Goal: Information Seeking & Learning: Learn about a topic

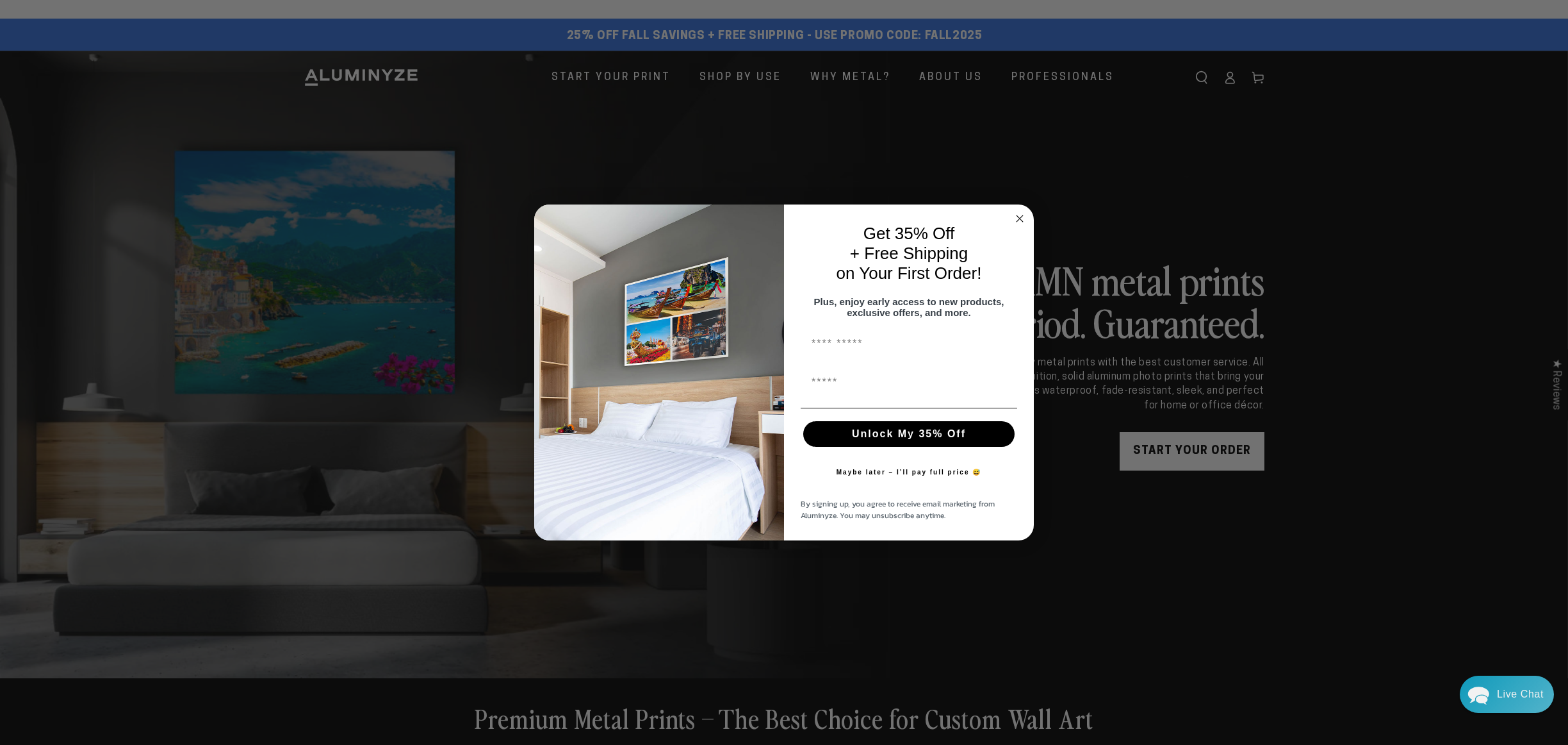
click at [1018, 217] on circle "Close dialog" at bounding box center [1020, 219] width 15 height 15
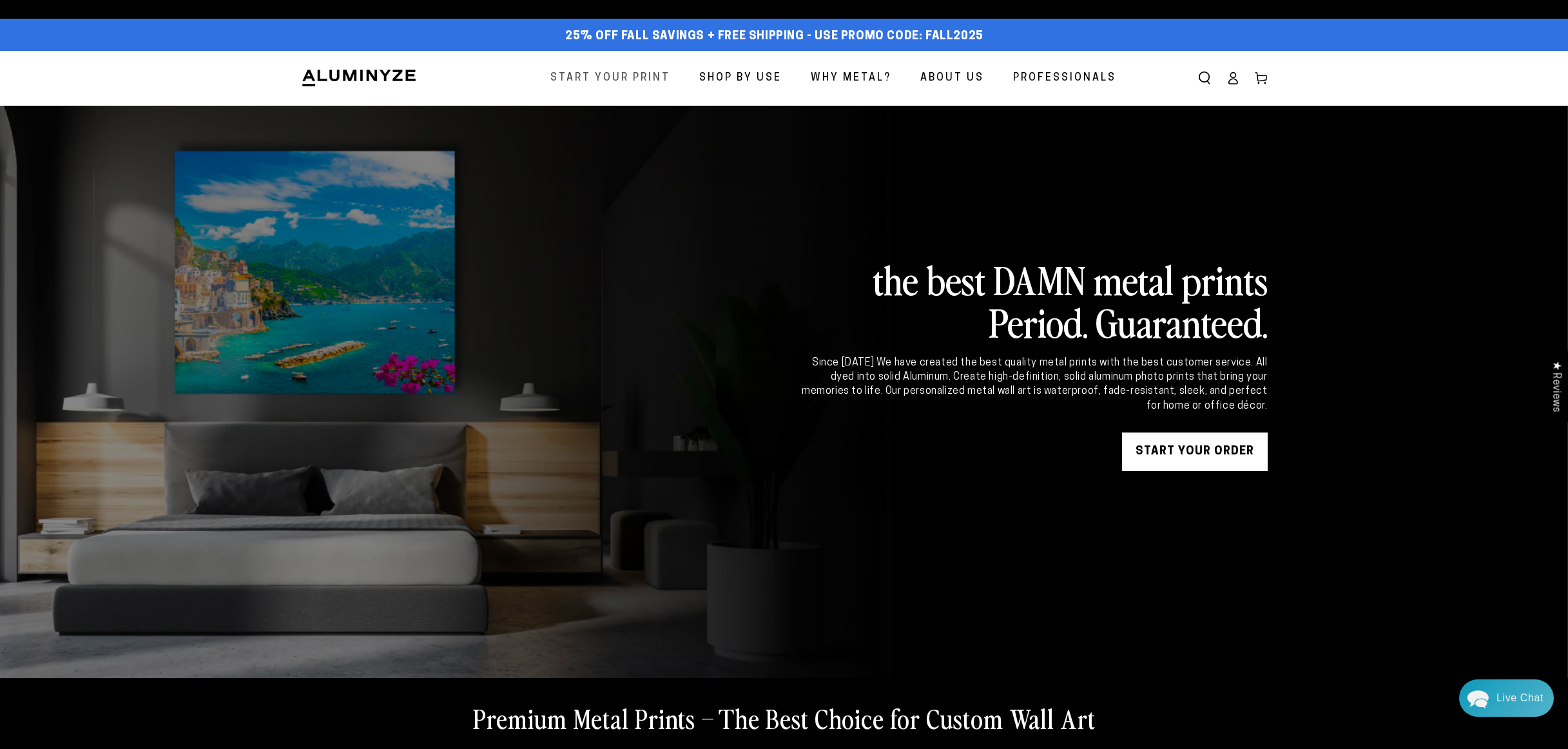
click at [663, 80] on span "Start Your Print" at bounding box center [610, 78] width 120 height 18
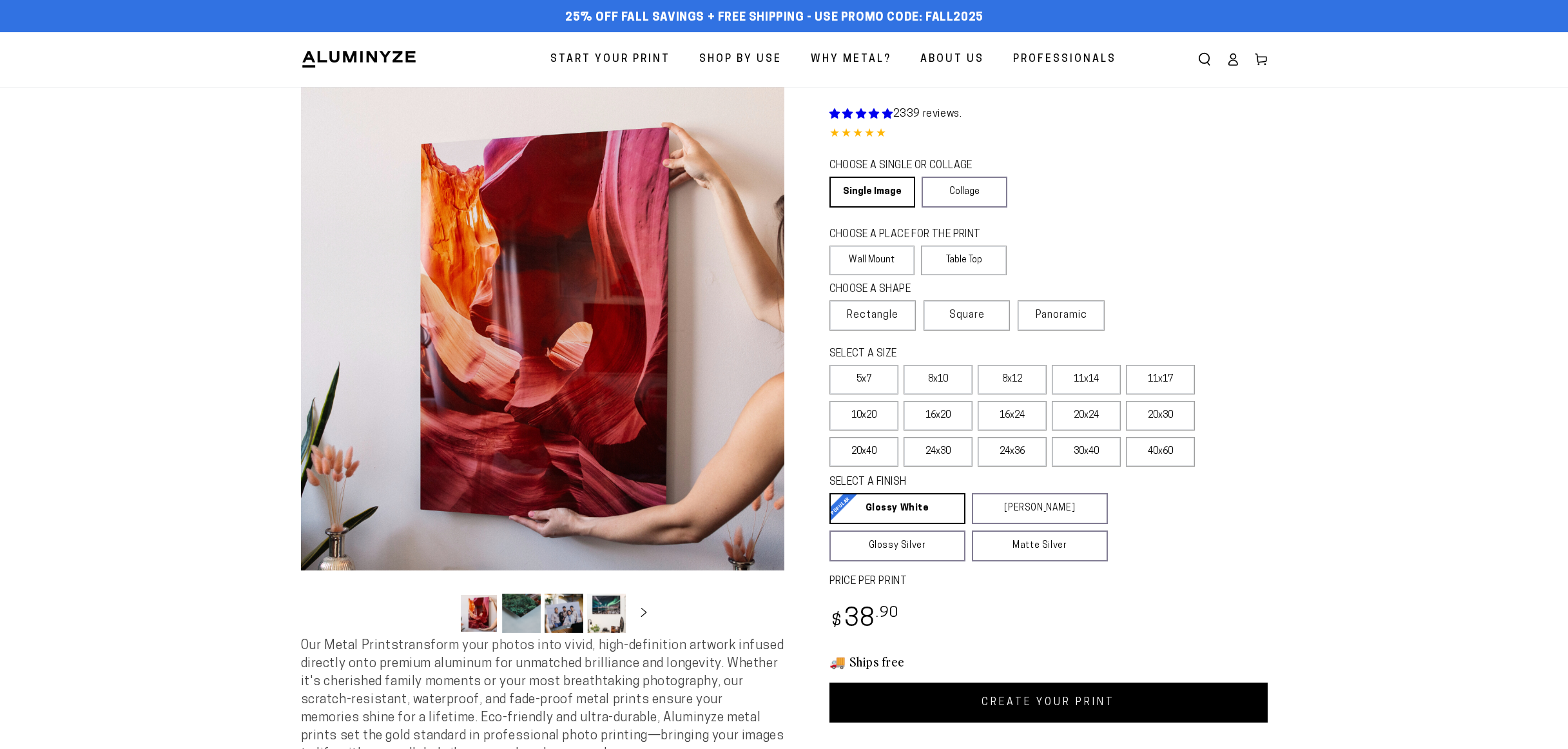
select select "**********"
click at [961, 320] on span "Square" at bounding box center [967, 315] width 36 height 16
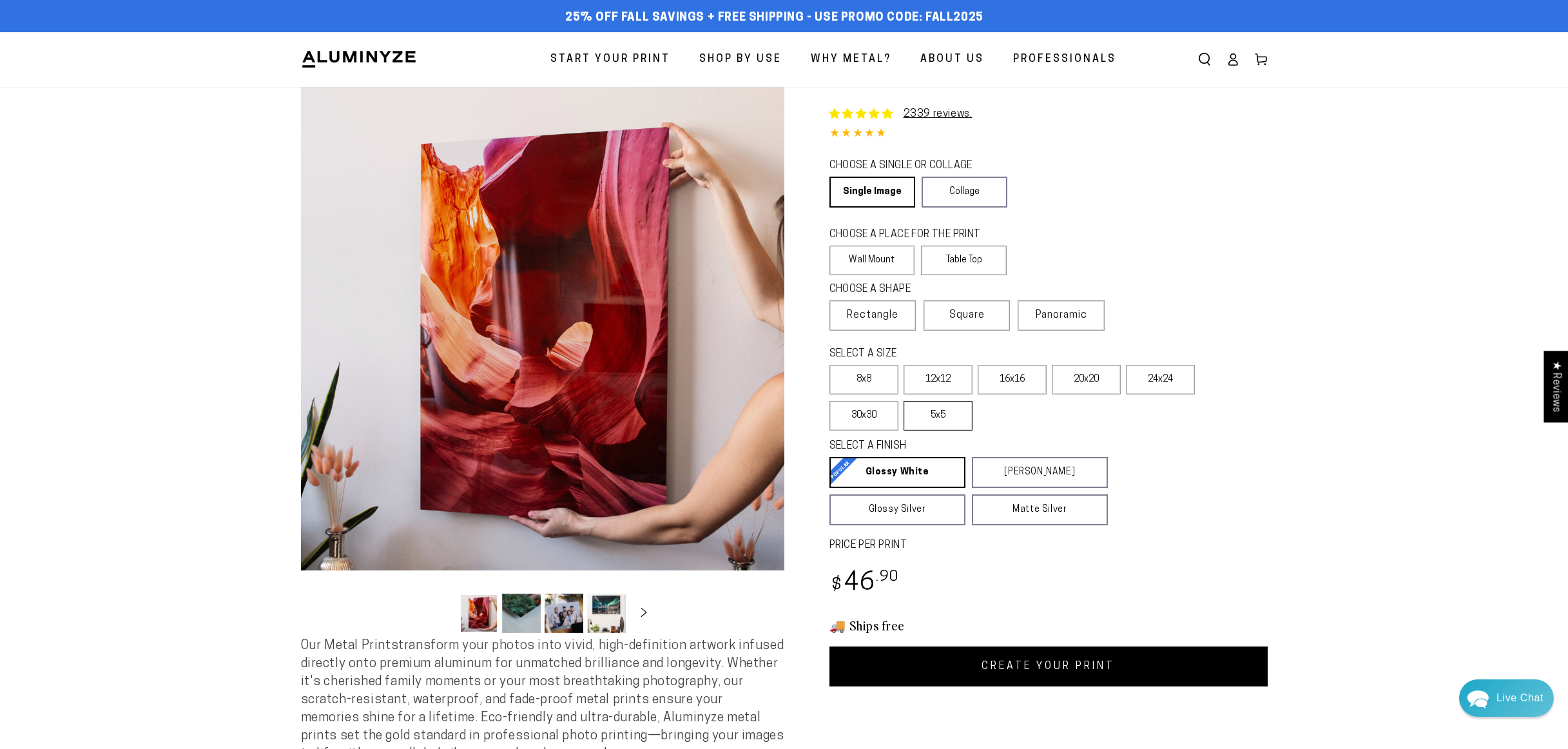
click at [950, 419] on label "5x5" at bounding box center [937, 415] width 69 height 29
click at [598, 615] on button "Load image 4 in gallery view" at bounding box center [606, 613] width 38 height 39
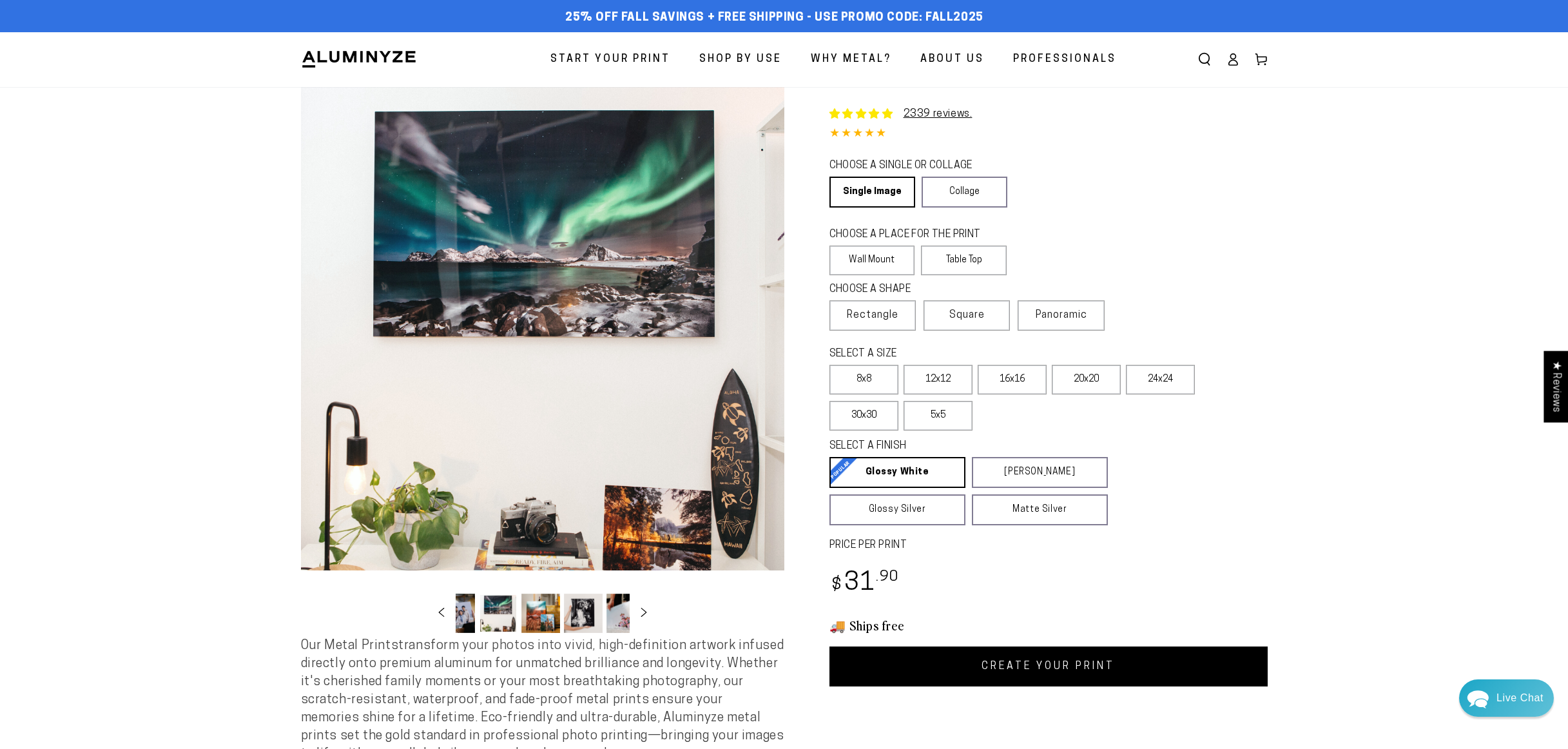
scroll to position [0, 125]
click at [576, 615] on button "Load image 6 in gallery view" at bounding box center [566, 613] width 38 height 39
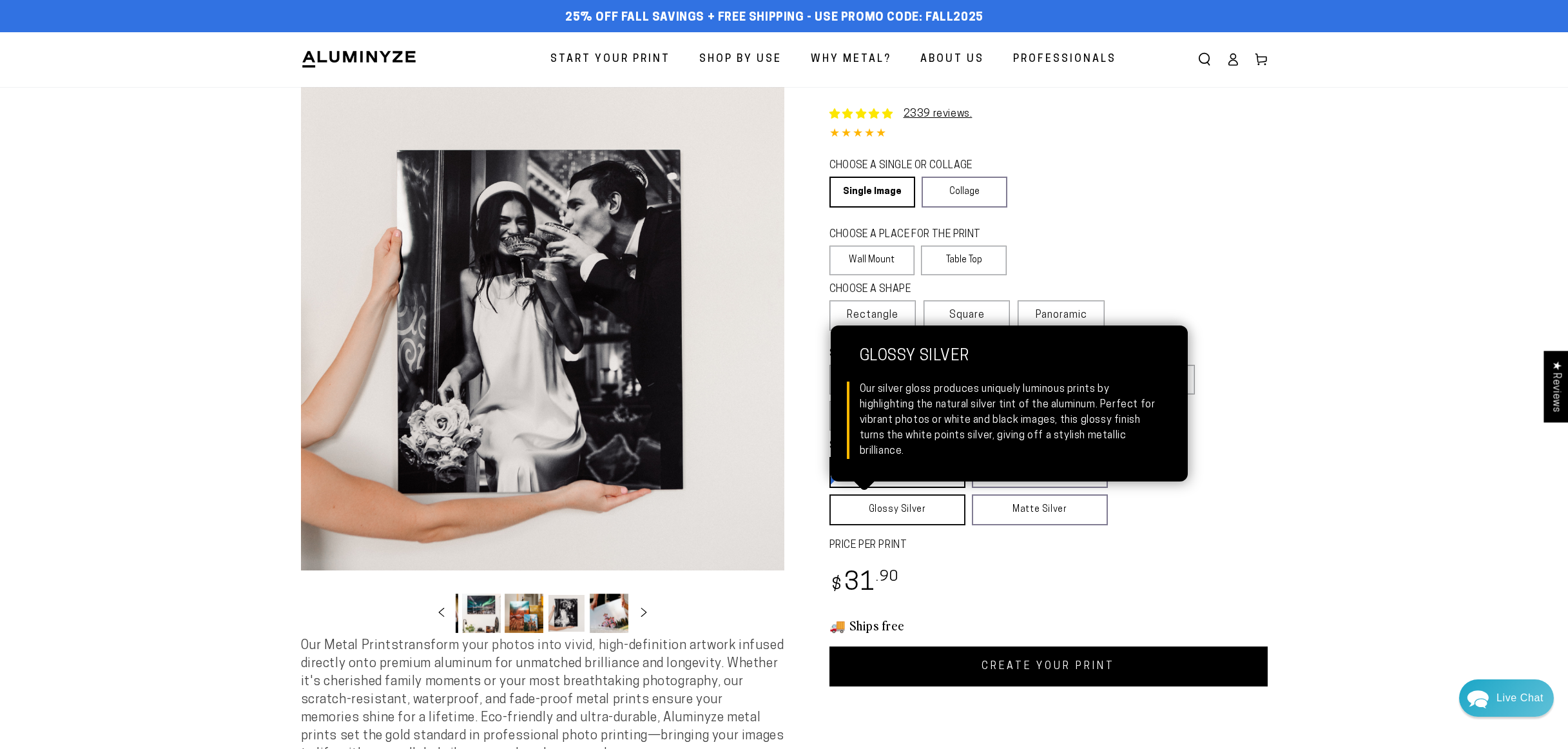
click at [888, 515] on link "Glossy Silver Glossy Silver Our silver gloss produces uniquely luminous prints …" at bounding box center [897, 509] width 136 height 31
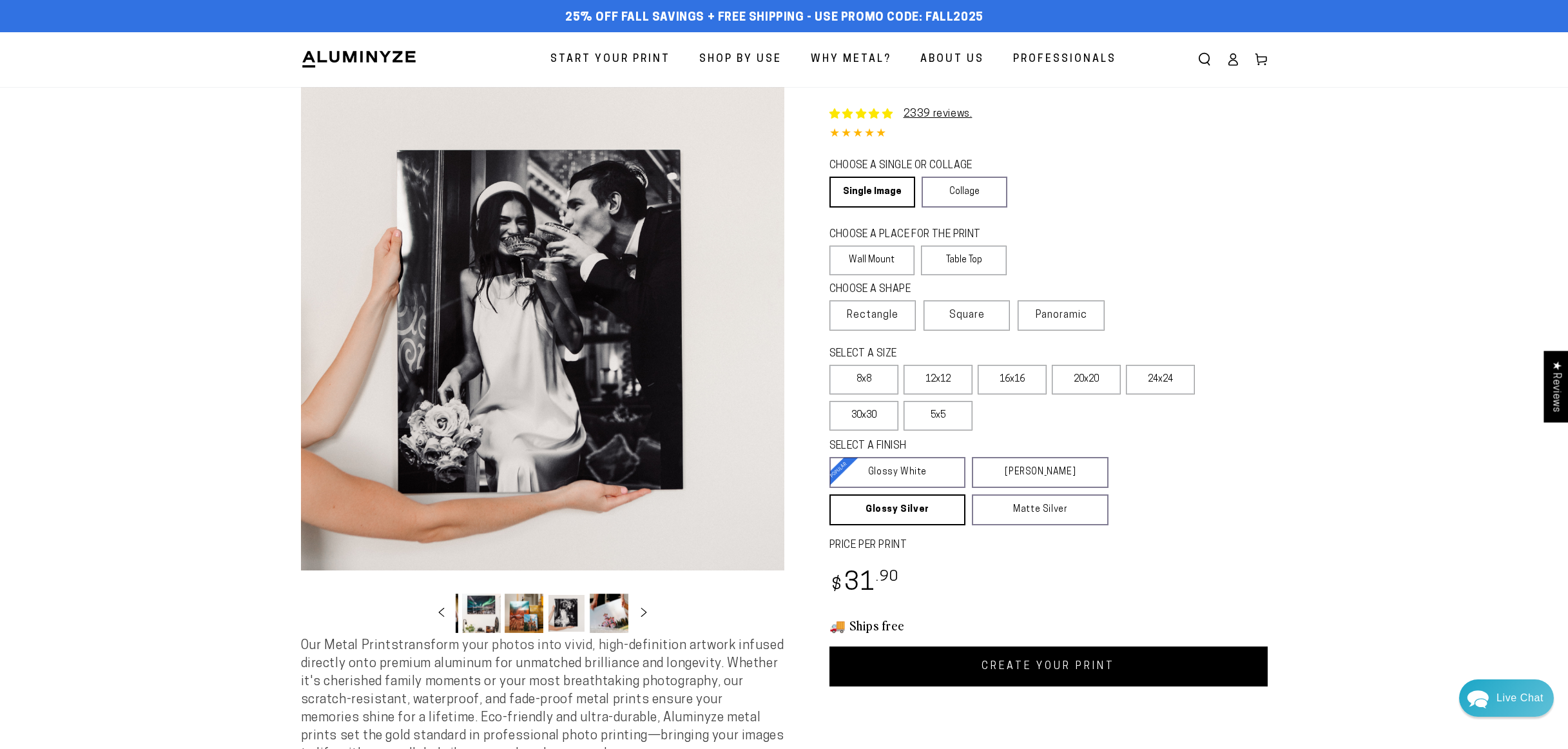
click at [564, 616] on button "Load image 6 in gallery view" at bounding box center [566, 613] width 38 height 39
click at [608, 611] on button "Load image 7 in gallery view" at bounding box center [609, 613] width 38 height 39
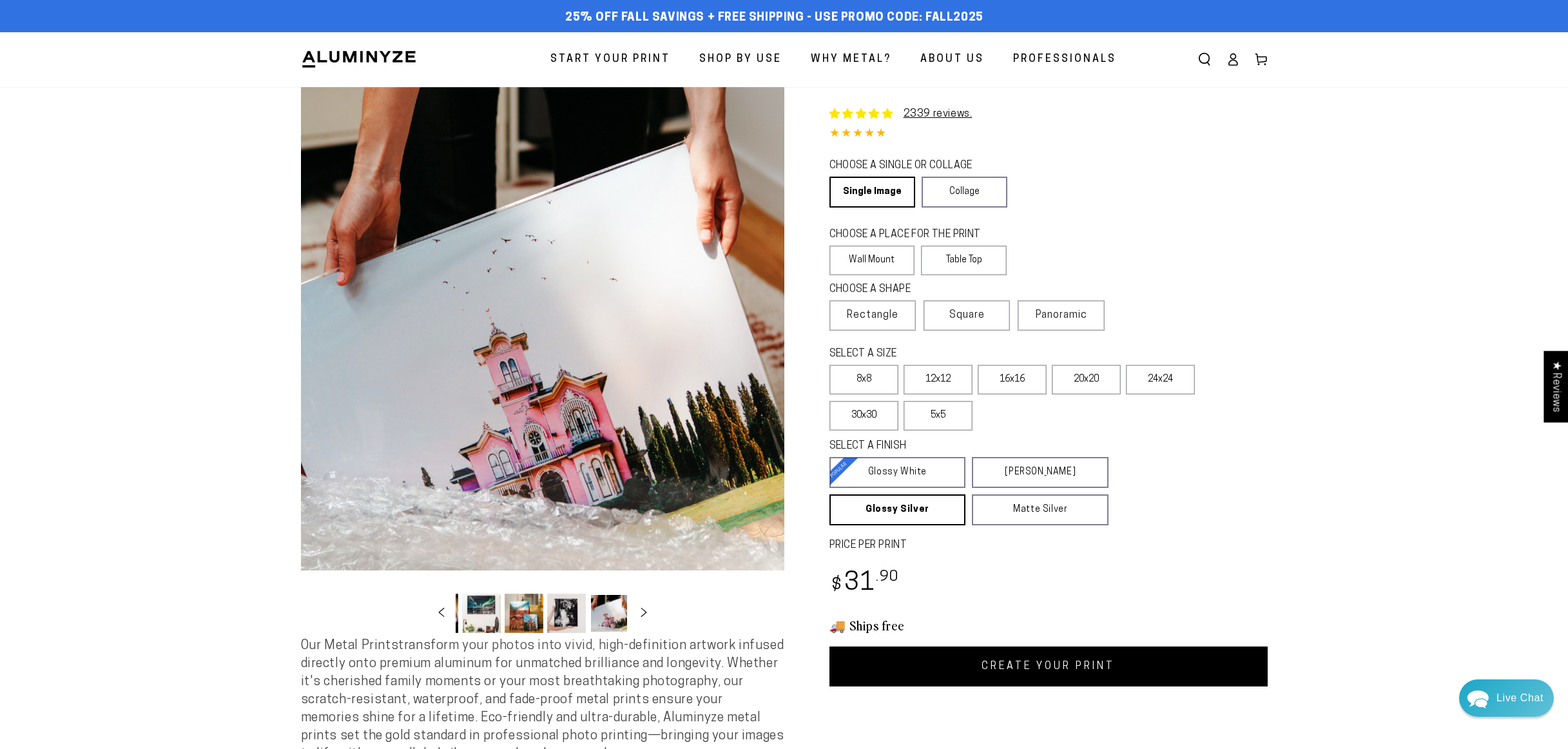
scroll to position [0, 253]
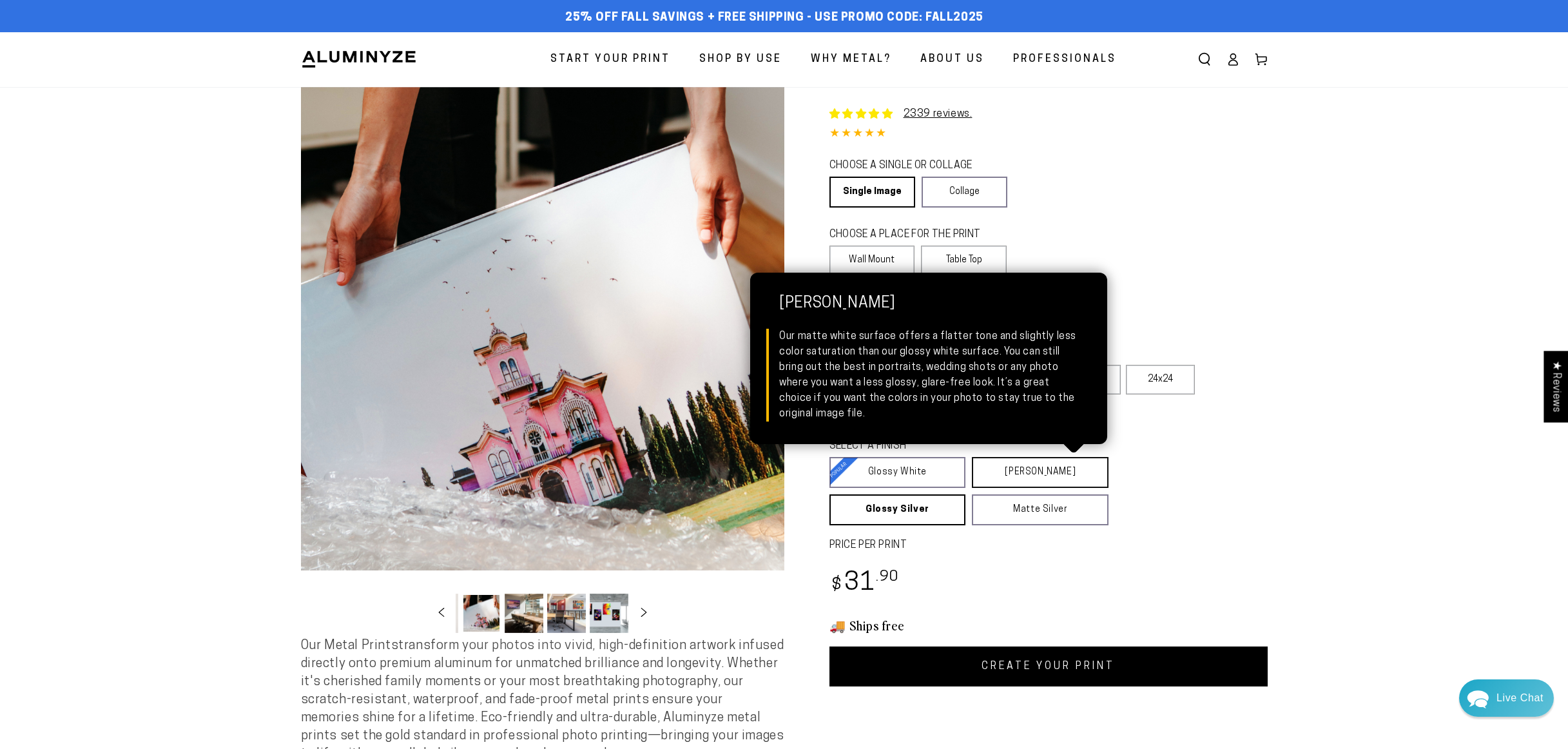
click at [1008, 472] on link "Matte White Matte White Our matte white surface offers a flatter tone and sligh…" at bounding box center [1040, 472] width 137 height 31
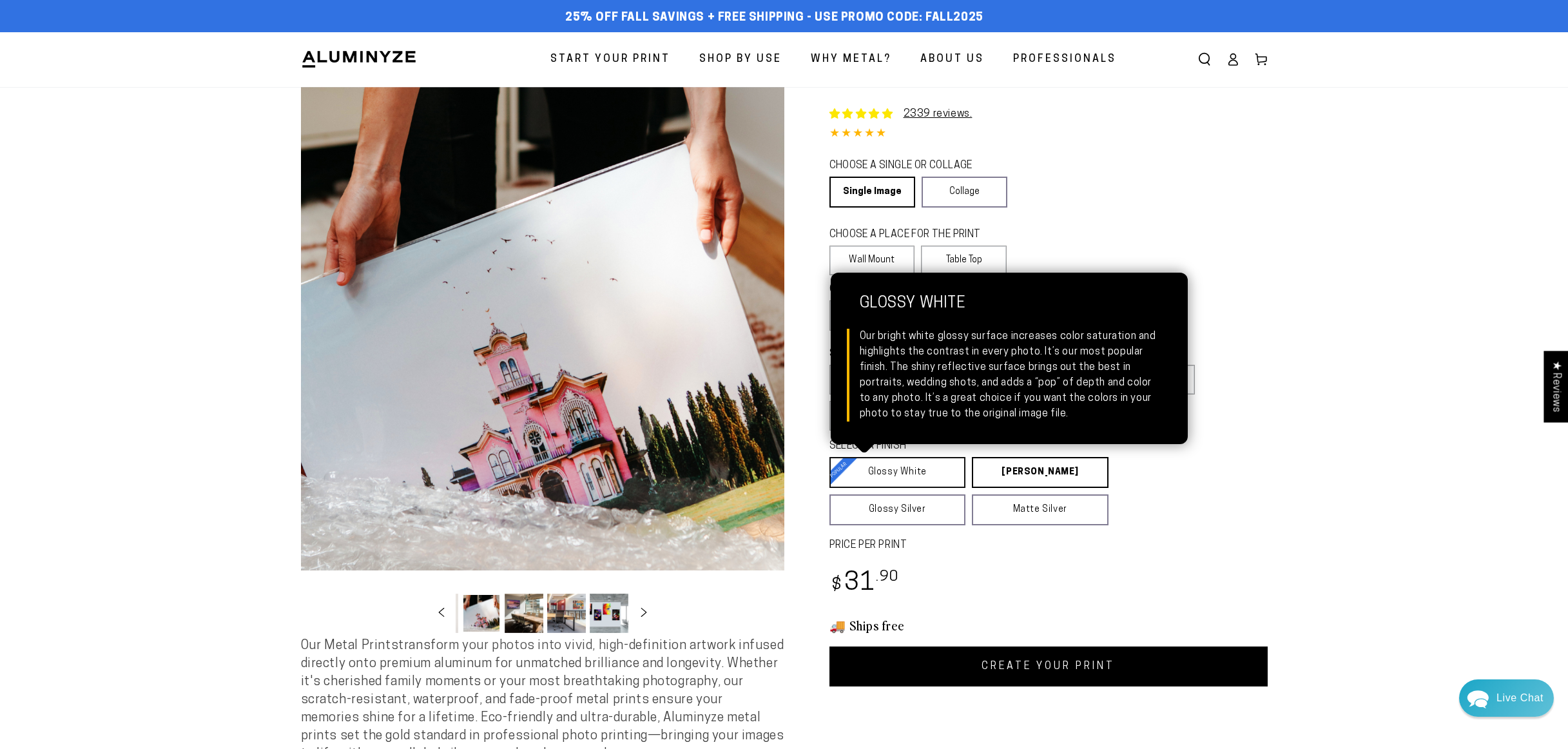
click at [913, 480] on link "Glossy White Glossy White Our bright white glossy surface increases color satur…" at bounding box center [898, 472] width 137 height 31
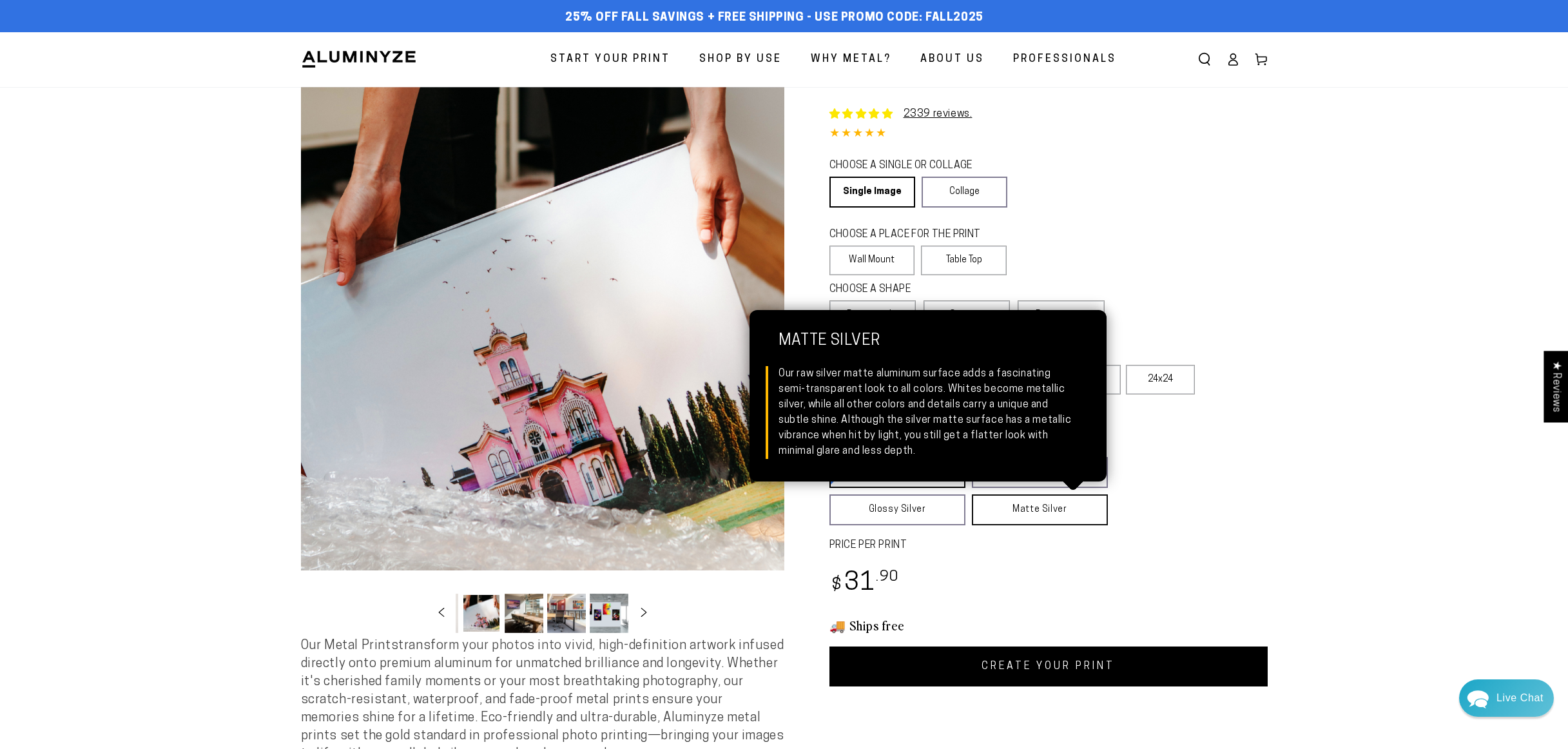
click at [1065, 511] on link "Matte Silver Matte Silver Our raw silver matte aluminum surface adds a fascinat…" at bounding box center [1039, 509] width 136 height 31
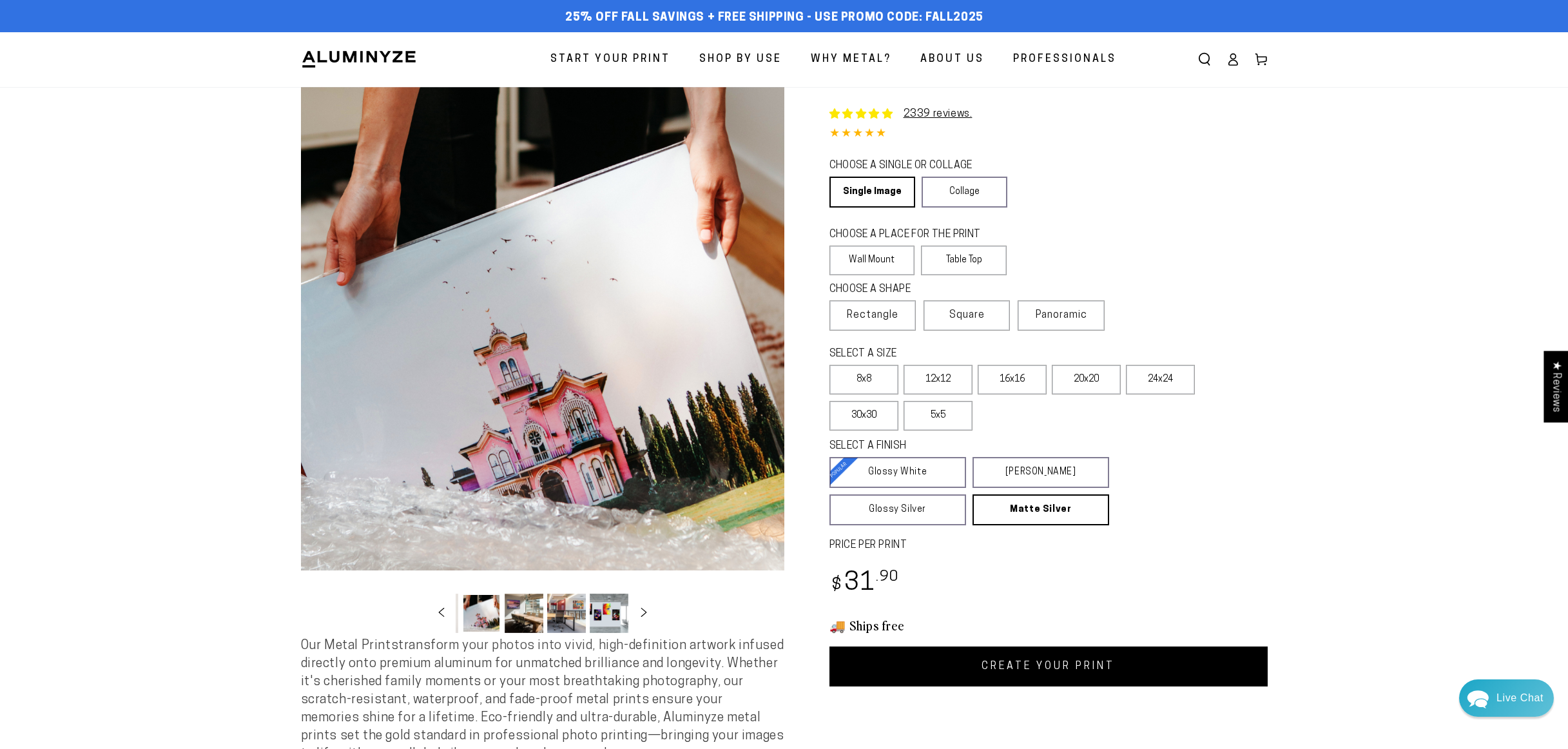
click at [602, 607] on button "Load image 10 in gallery view" at bounding box center [609, 613] width 38 height 39
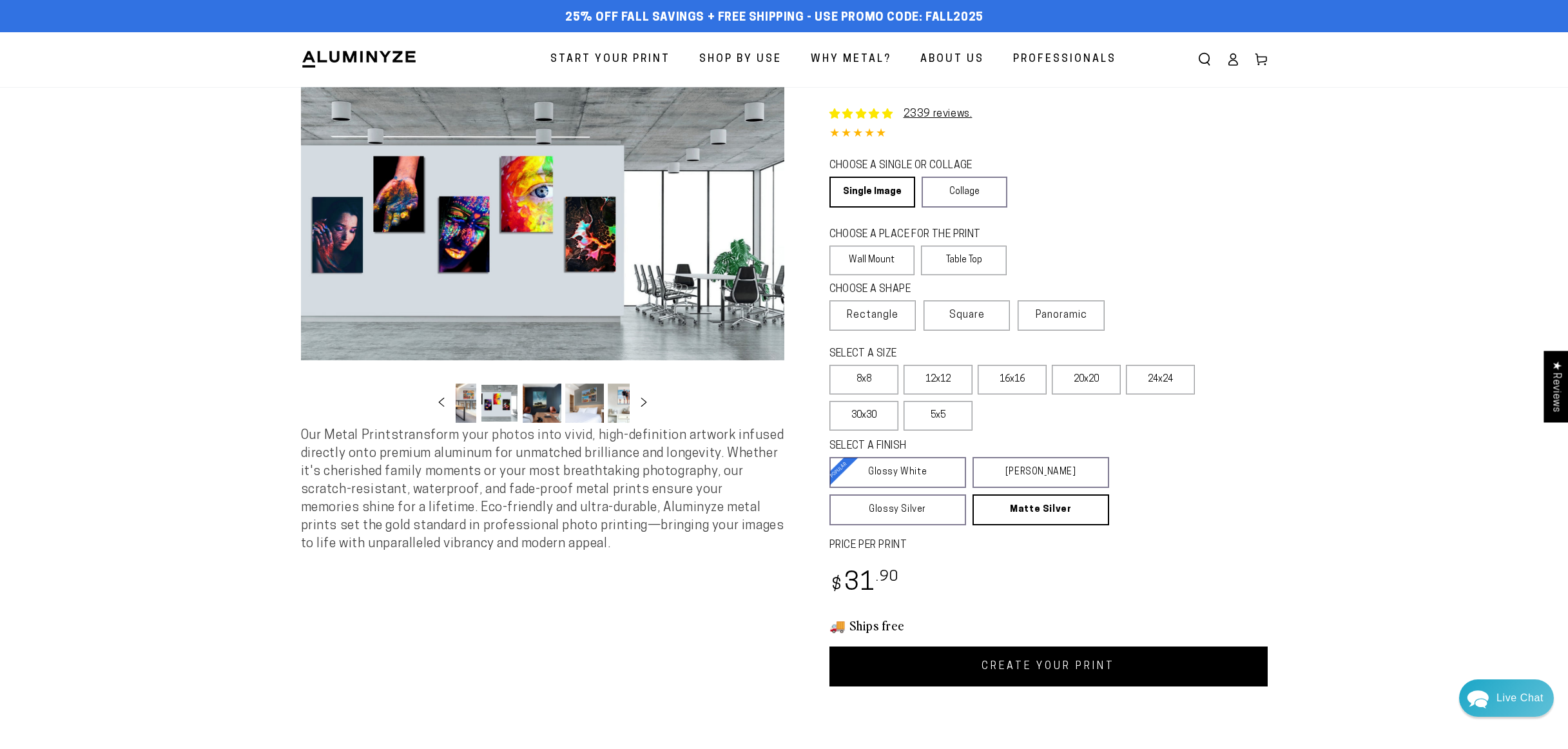
scroll to position [0, 380]
click at [564, 404] on button "Load image 12 in gallery view" at bounding box center [566, 403] width 38 height 39
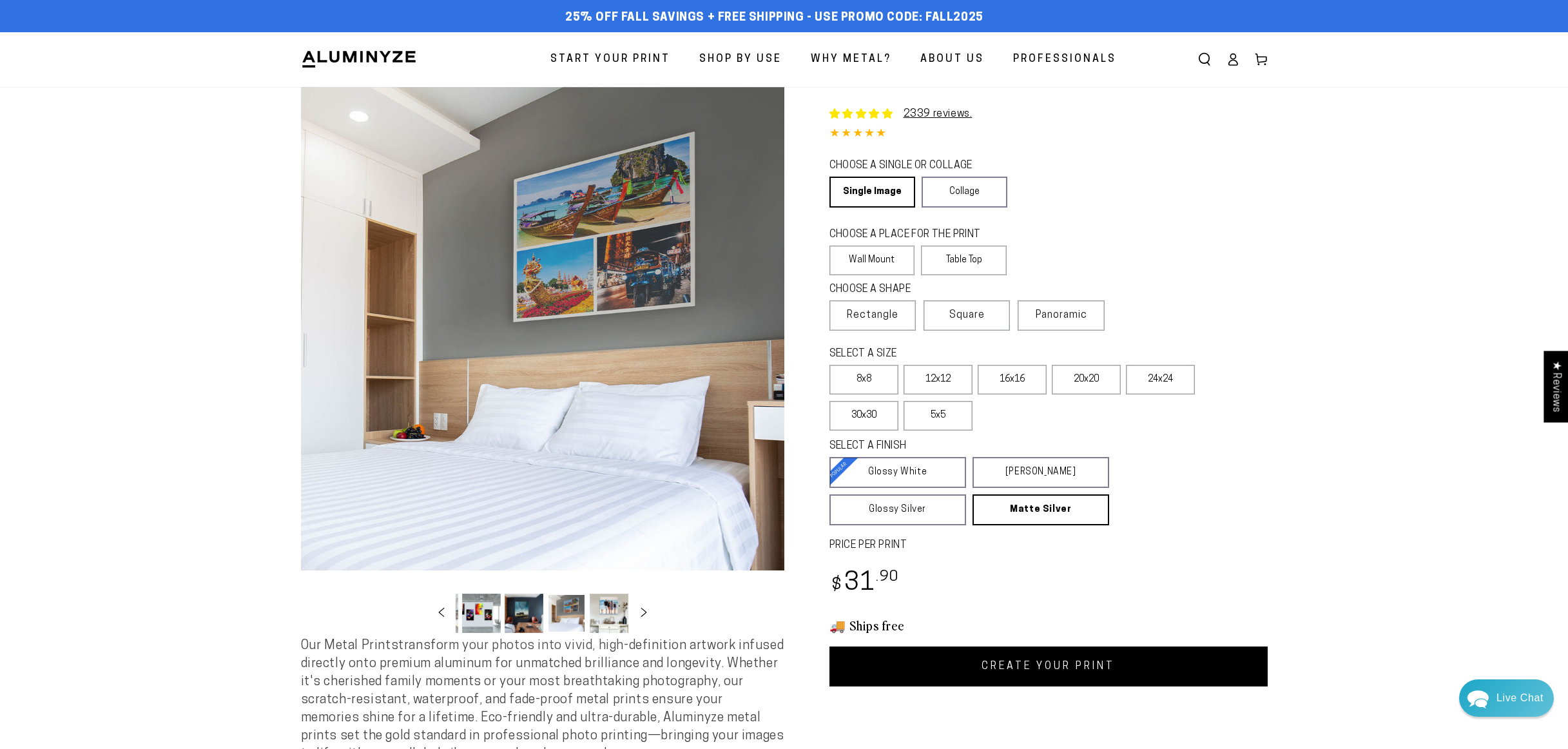
click at [596, 613] on button "Load image 13 in gallery view" at bounding box center [609, 613] width 38 height 39
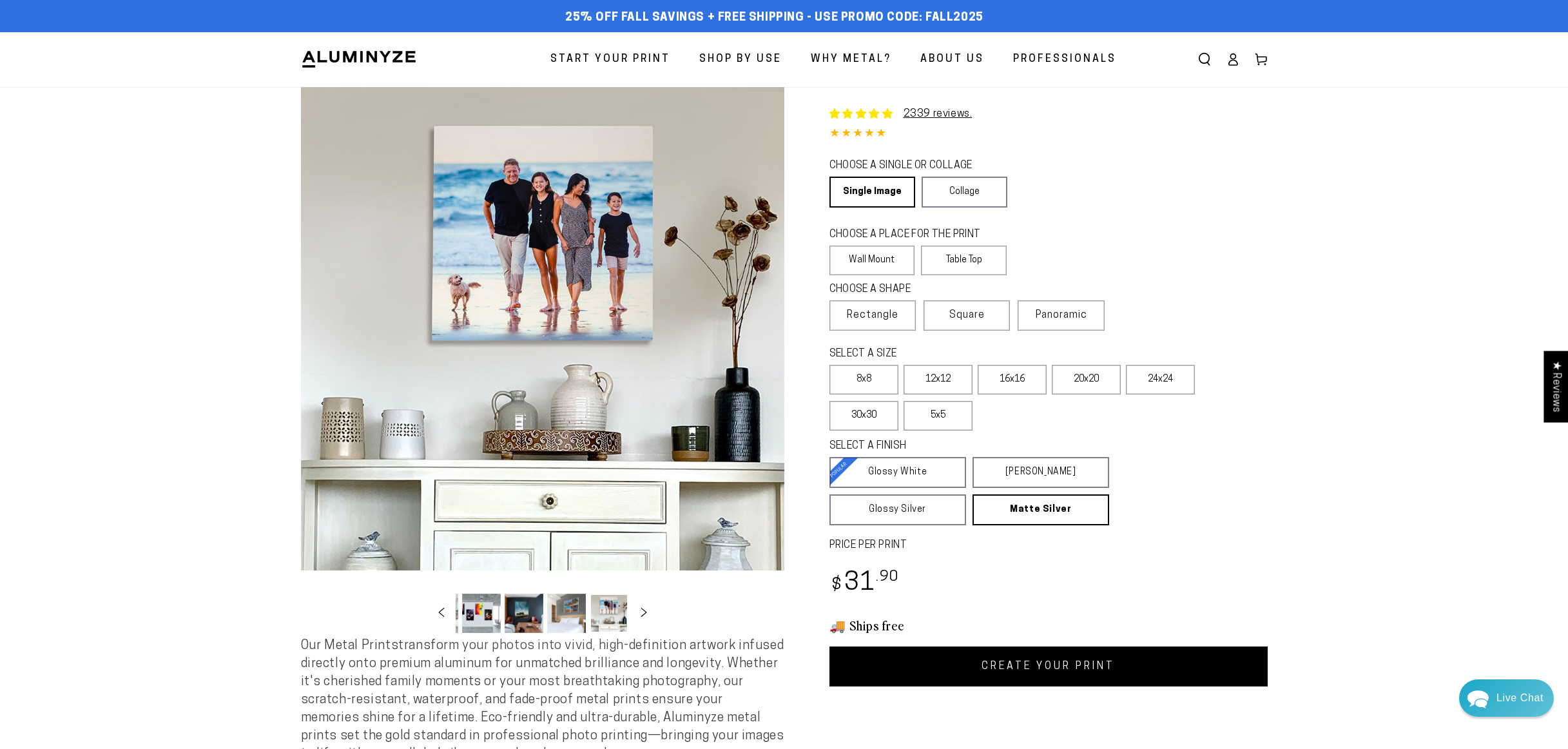
scroll to position [0, 508]
click at [877, 375] on label "8x8" at bounding box center [863, 379] width 69 height 29
click at [957, 377] on label "12x12" at bounding box center [937, 379] width 69 height 29
click at [983, 262] on label "Table Top" at bounding box center [963, 260] width 86 height 29
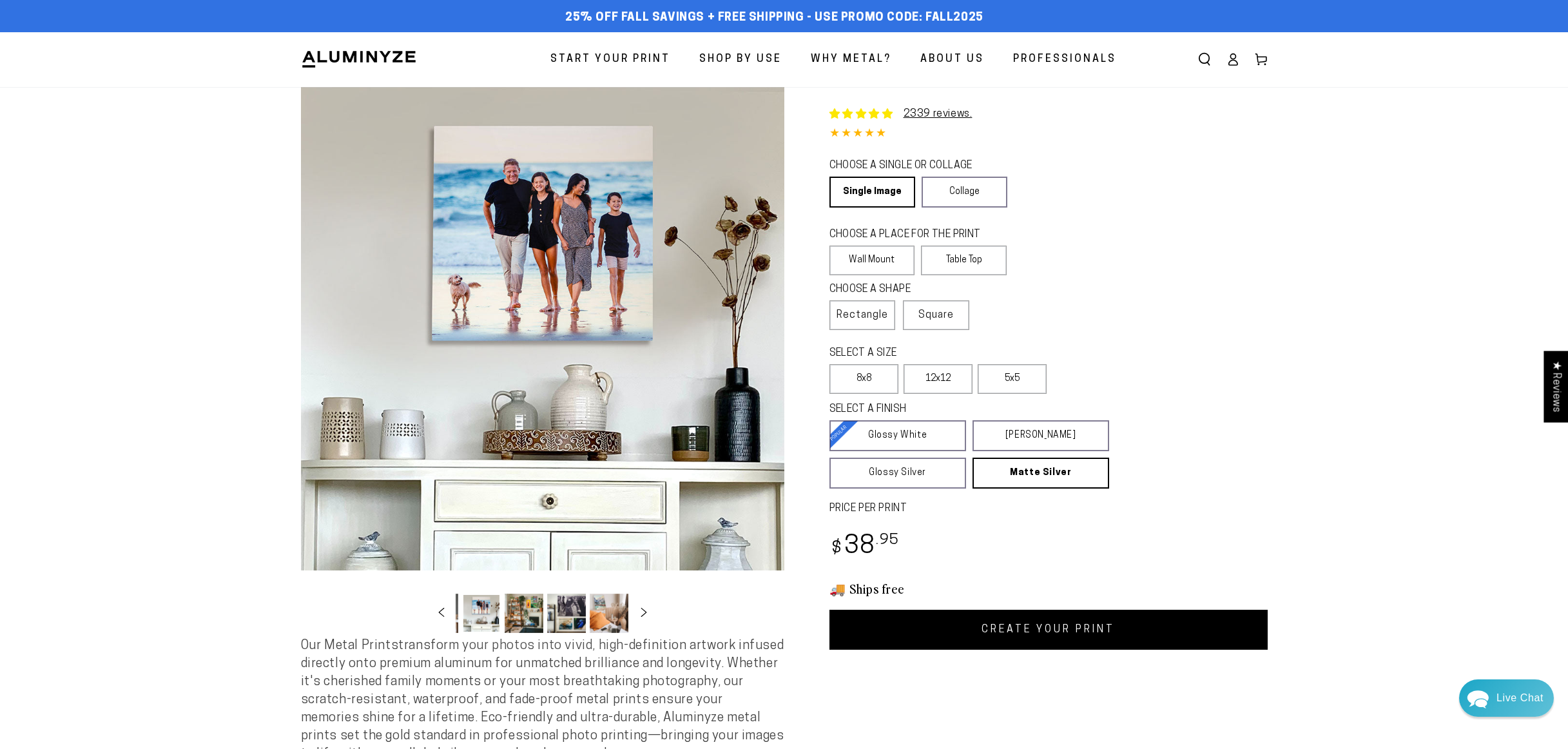
click at [596, 616] on button "Load image 16 in gallery view" at bounding box center [609, 613] width 38 height 39
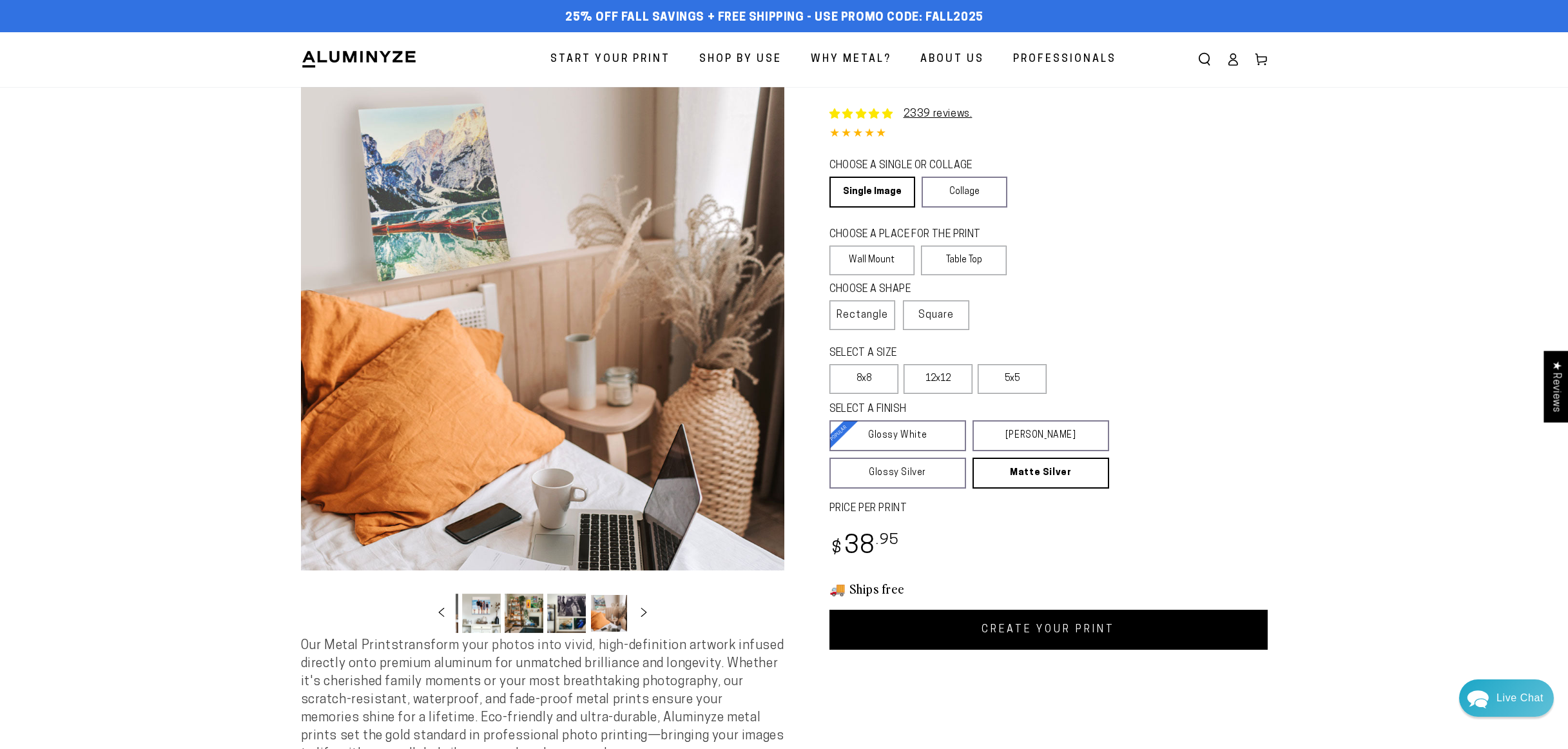
scroll to position [0, 596]
click at [618, 617] on button "Load image 18 in gallery view" at bounding box center [606, 613] width 38 height 39
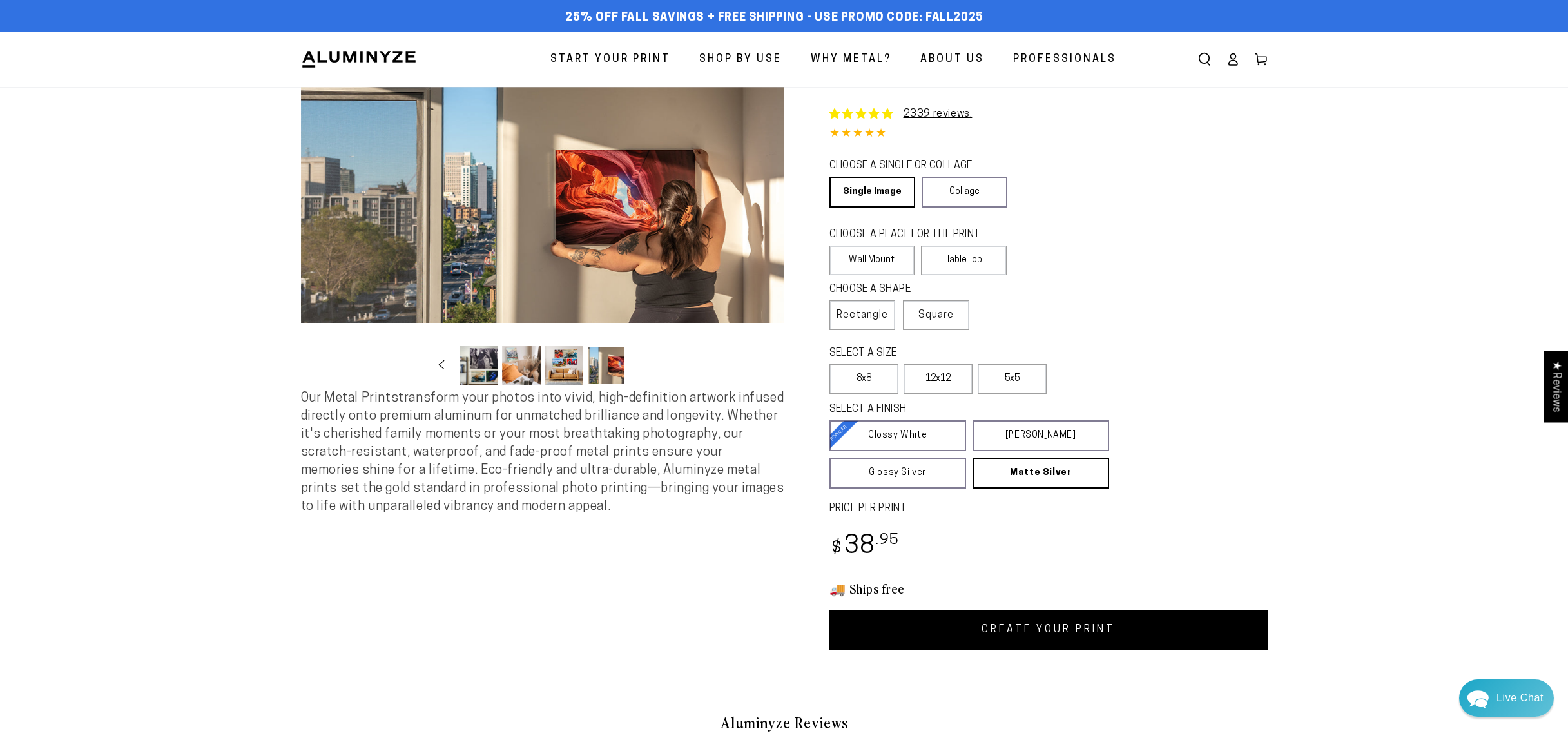
click at [1041, 56] on span "Professionals" at bounding box center [1064, 59] width 103 height 18
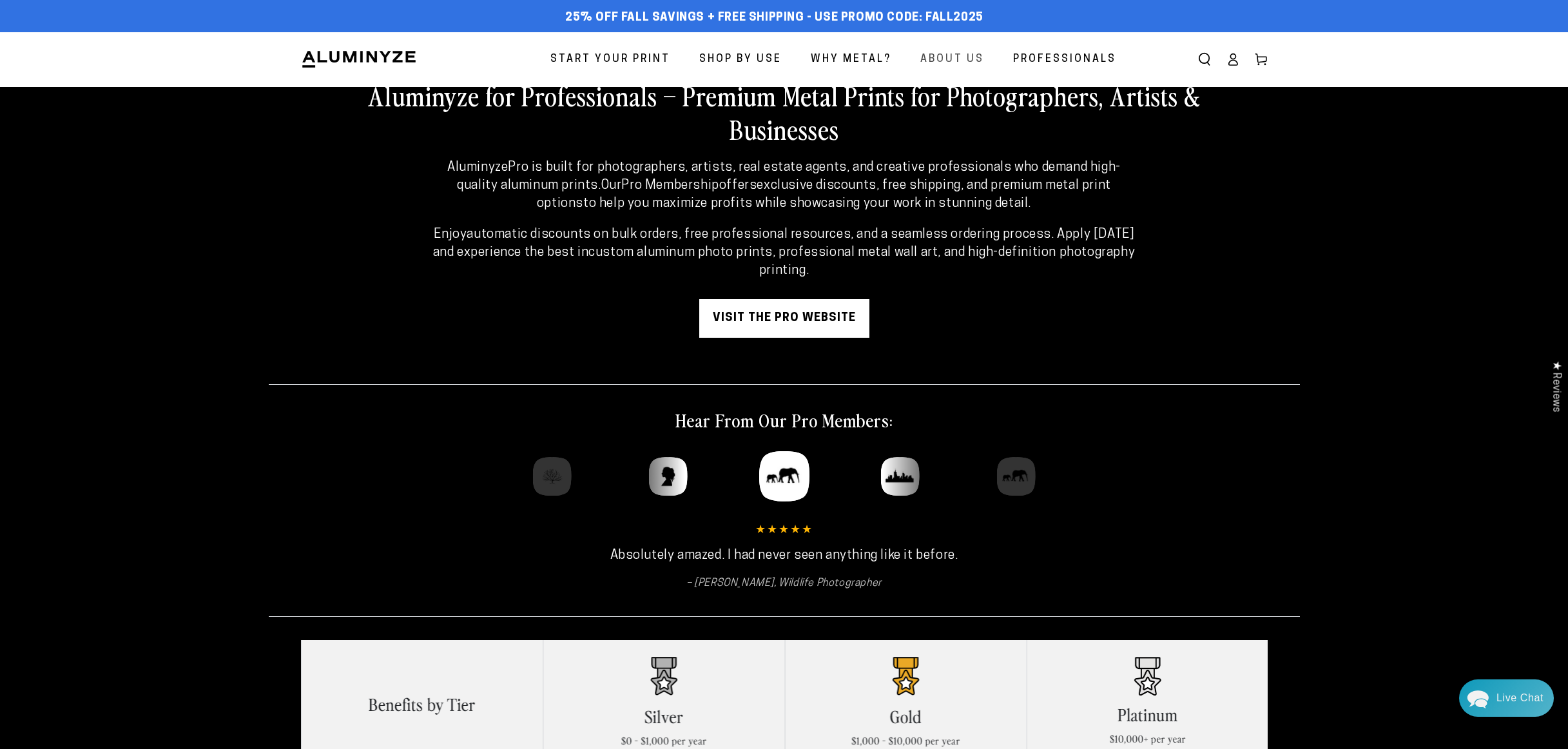
click at [962, 69] on link "About Us" at bounding box center [952, 60] width 83 height 34
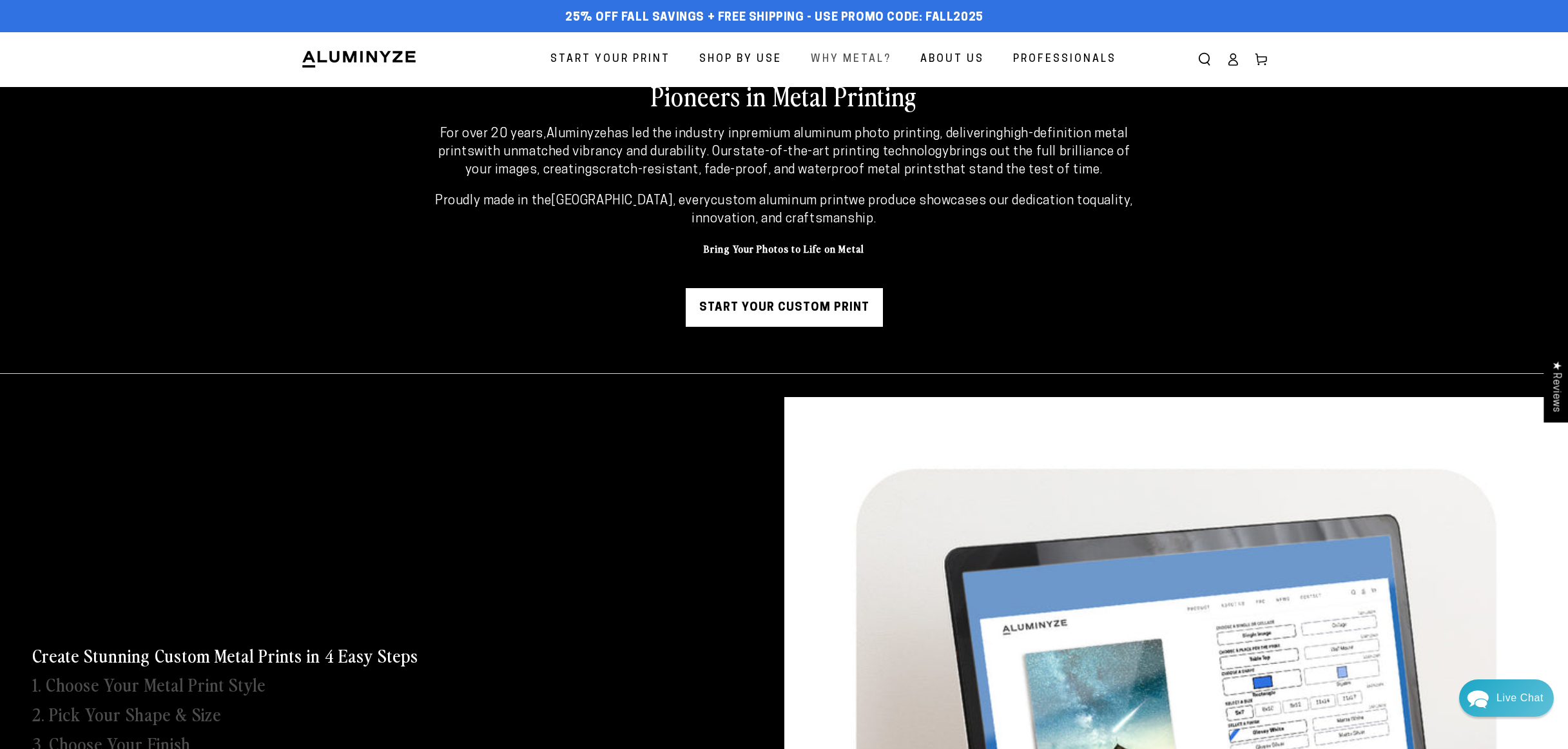
click at [867, 61] on span "Why Metal?" at bounding box center [851, 59] width 81 height 18
